Goal: Feedback & Contribution: Submit feedback/report problem

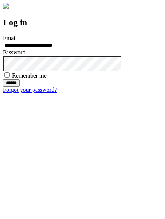
type input "**********"
click at [20, 87] on input "******" at bounding box center [11, 82] width 17 height 7
